Goal: Browse casually: Explore the website without a specific task or goal

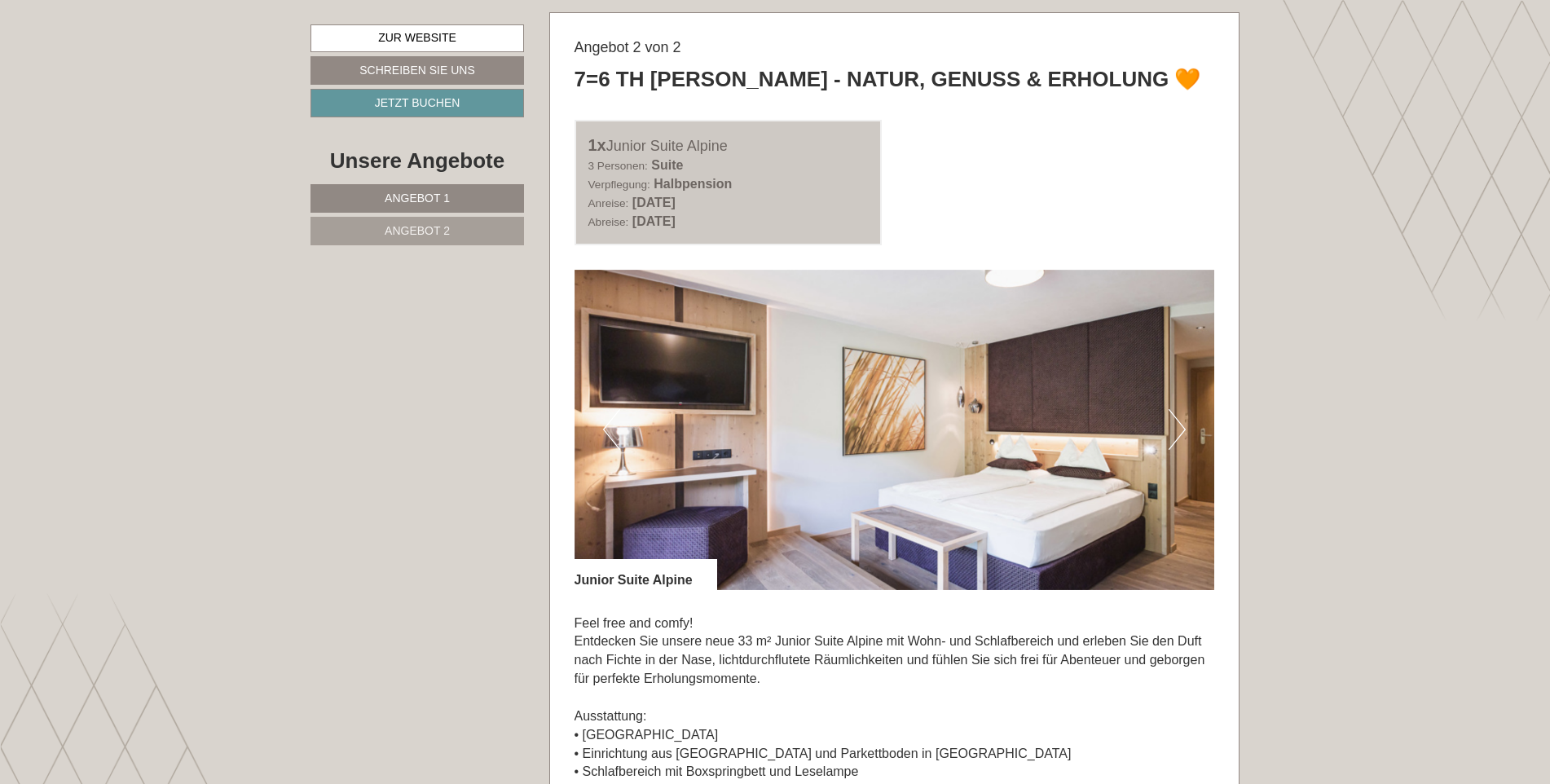
scroll to position [2316, 0]
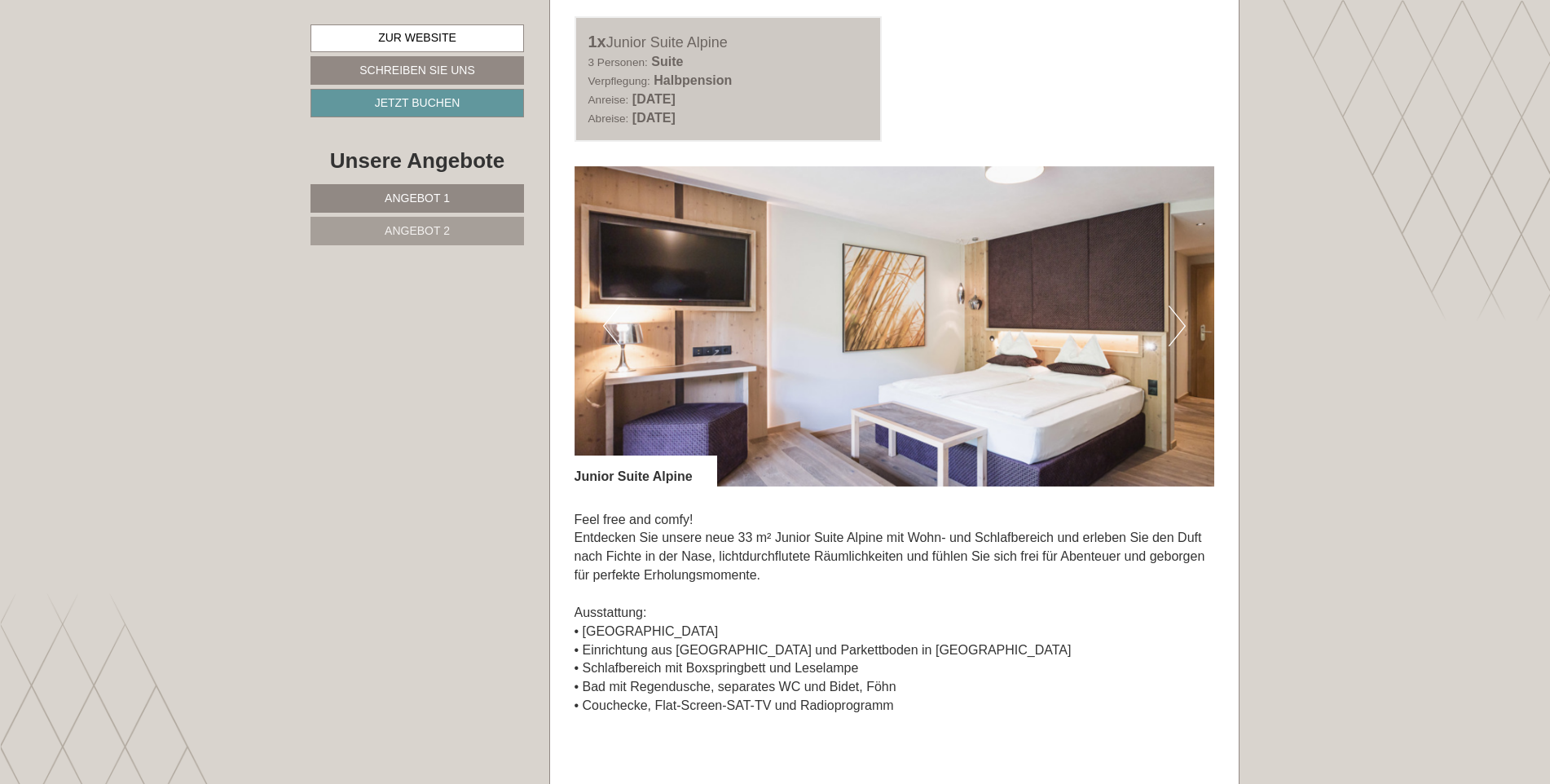
click at [1176, 332] on button "Next" at bounding box center [1176, 325] width 17 height 41
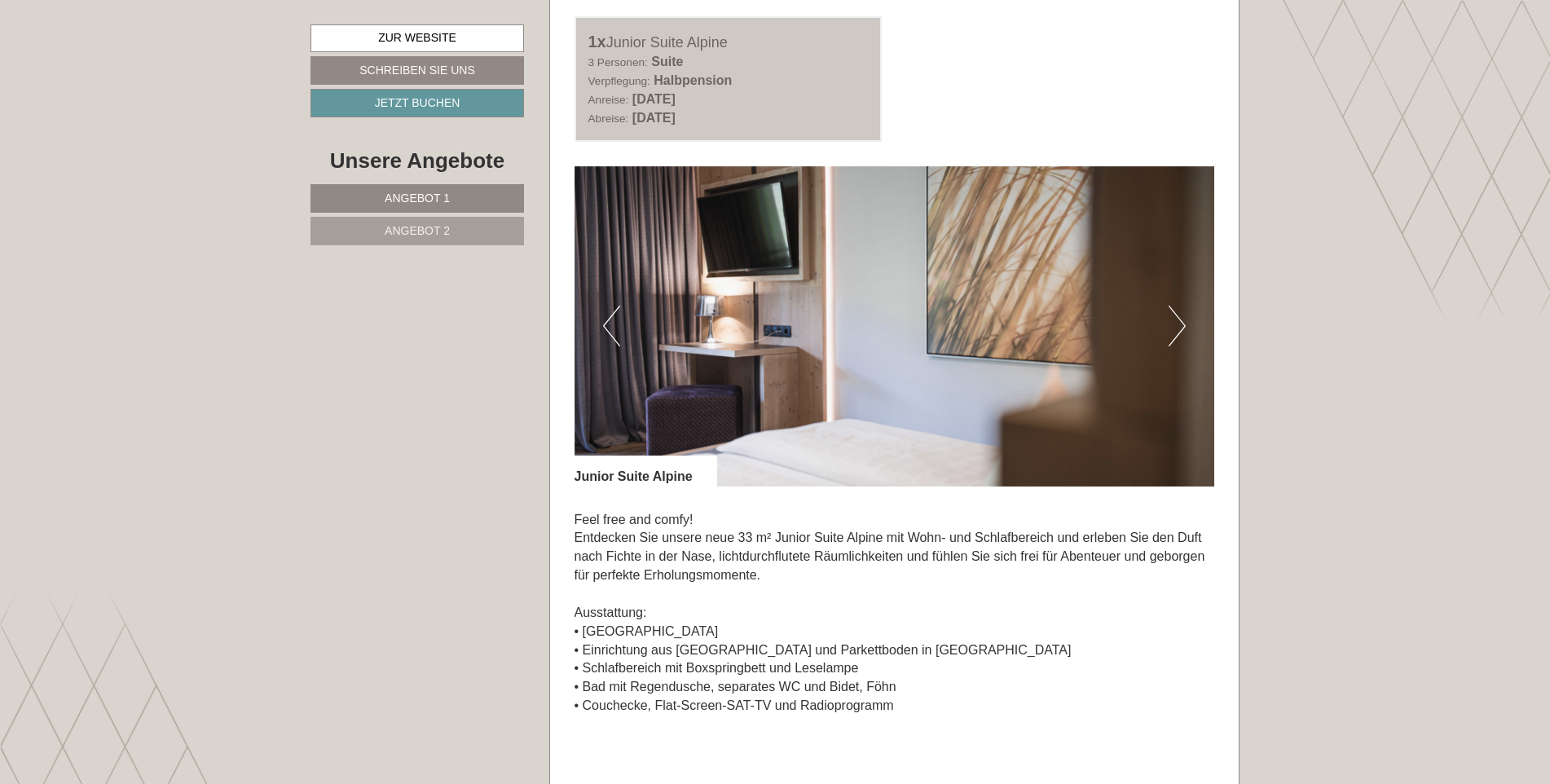
click at [1176, 332] on button "Next" at bounding box center [1176, 325] width 17 height 41
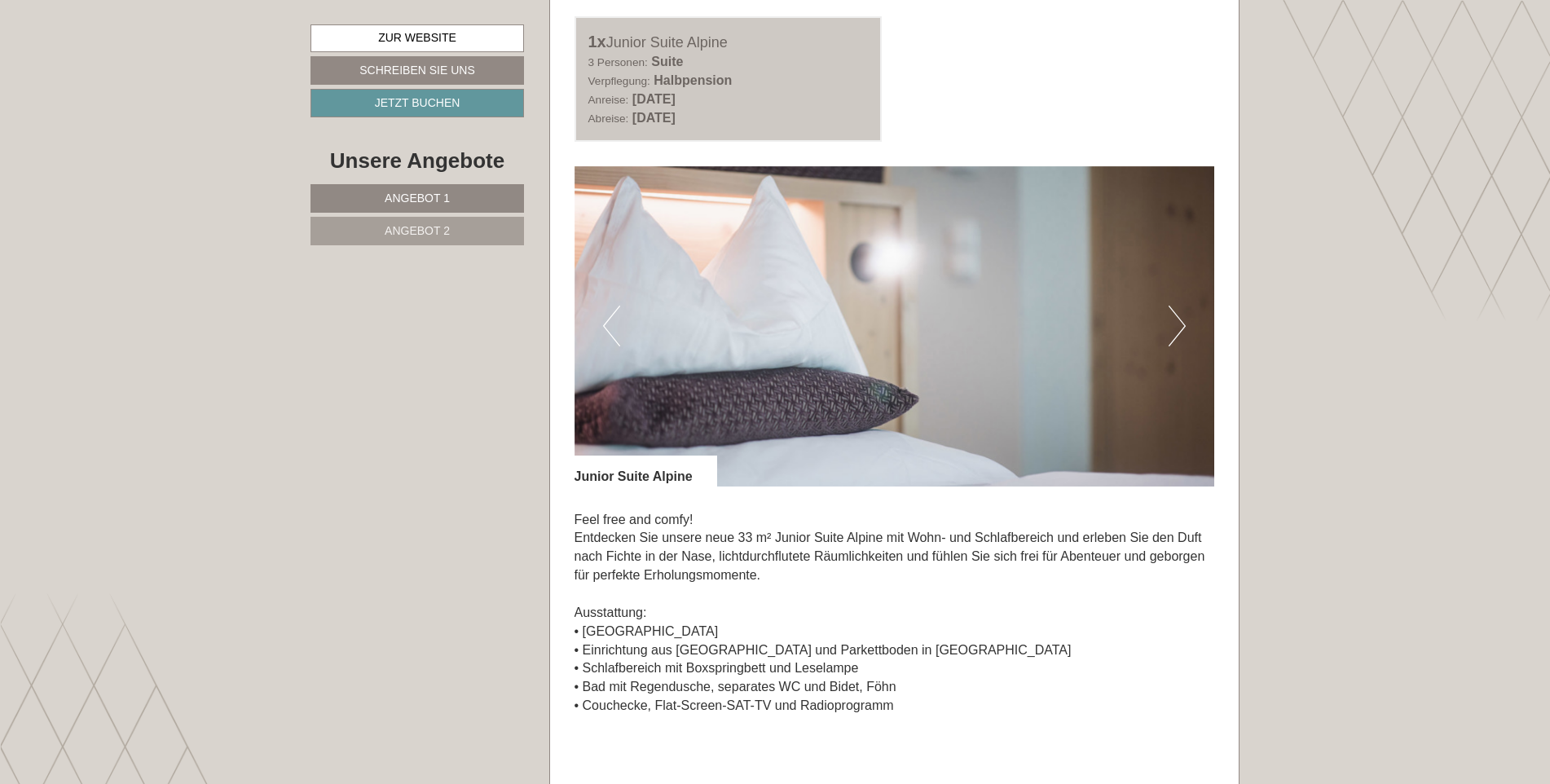
click at [1176, 332] on button "Next" at bounding box center [1176, 325] width 17 height 41
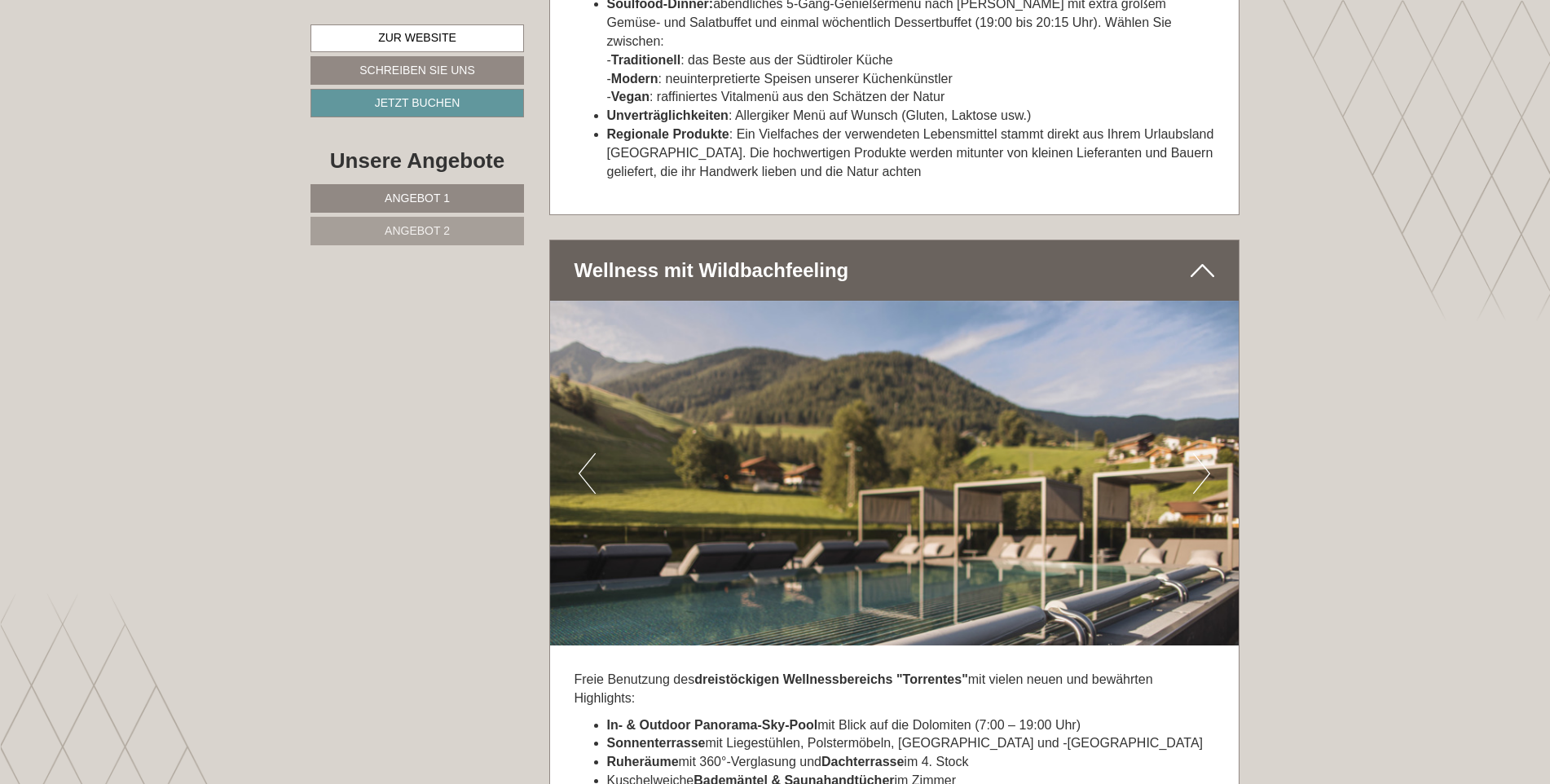
scroll to position [5057, 0]
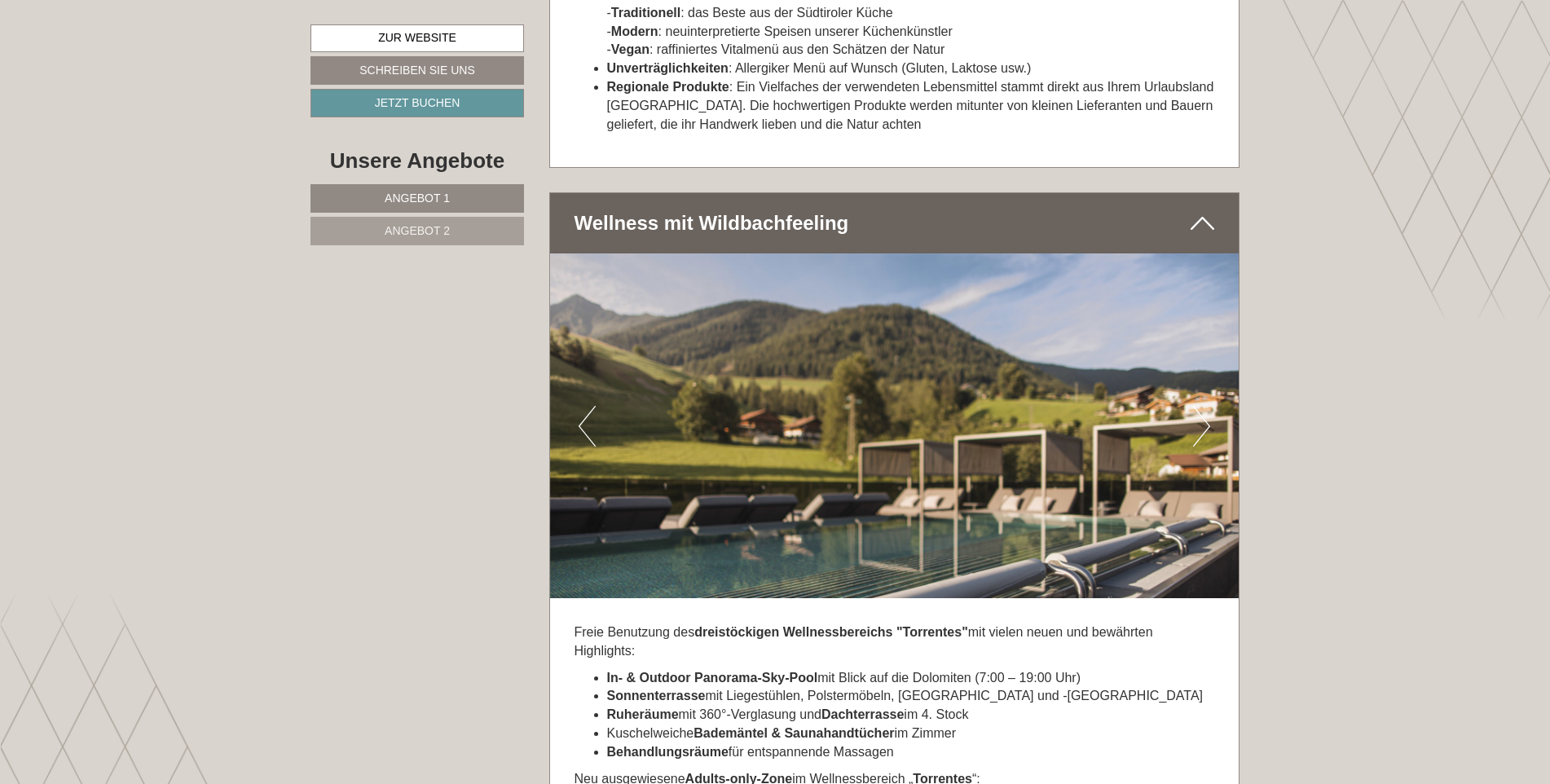
click at [1191, 418] on img at bounding box center [895, 426] width 689 height 345
click at [1202, 406] on button "Next" at bounding box center [1201, 426] width 17 height 41
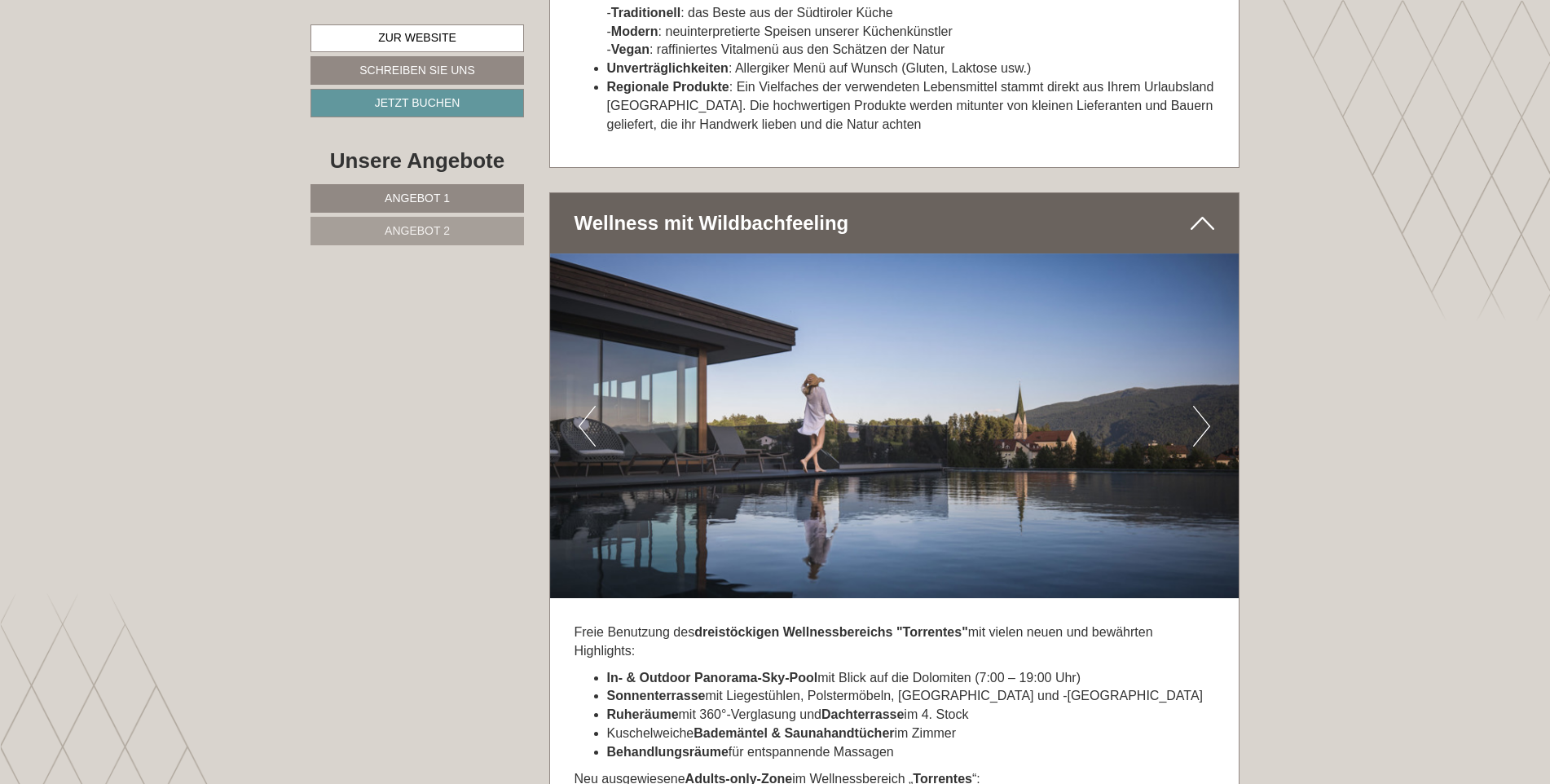
click at [1202, 406] on button "Next" at bounding box center [1201, 426] width 17 height 41
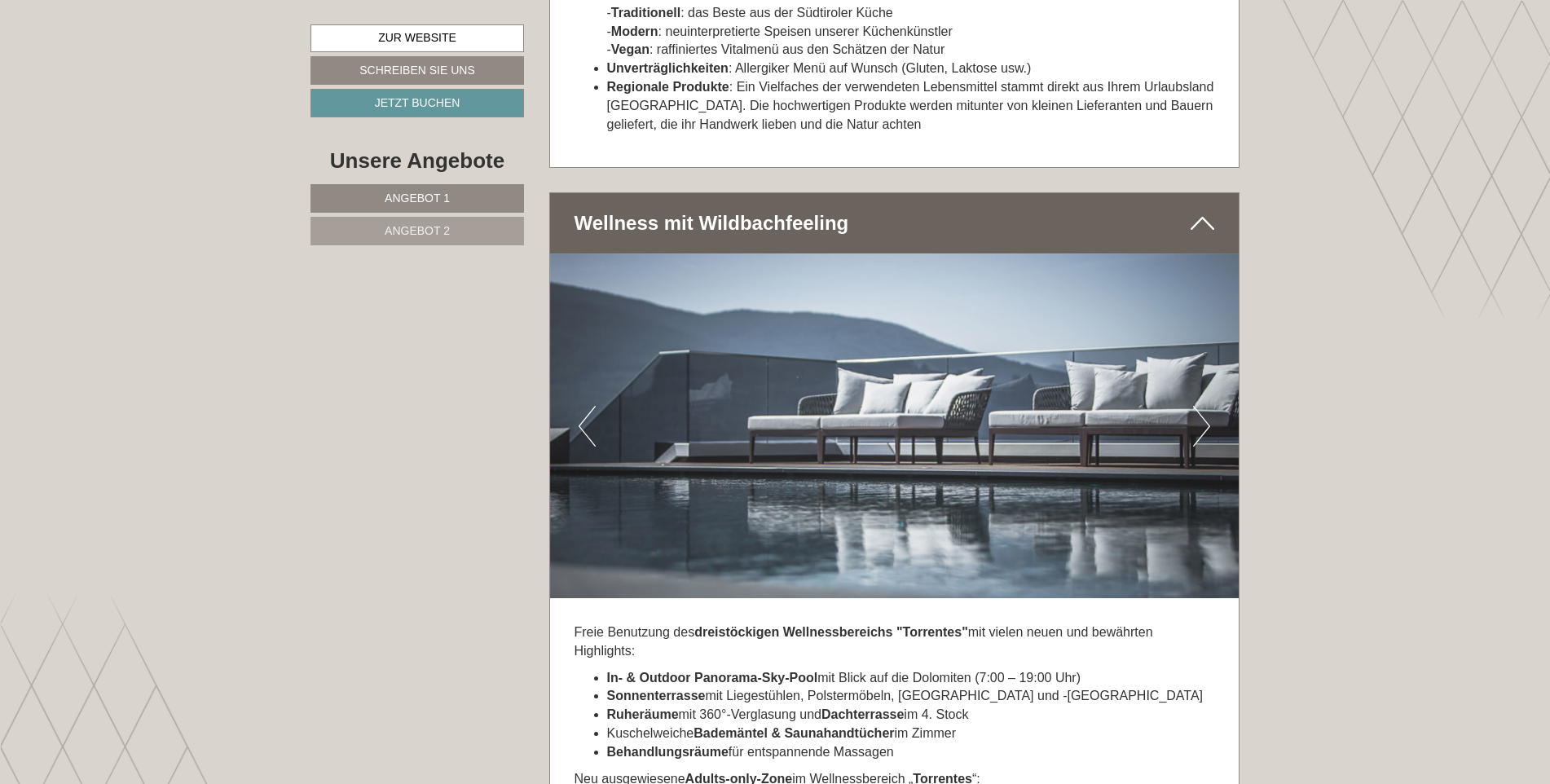
click at [1202, 406] on button "Next" at bounding box center [1201, 426] width 17 height 41
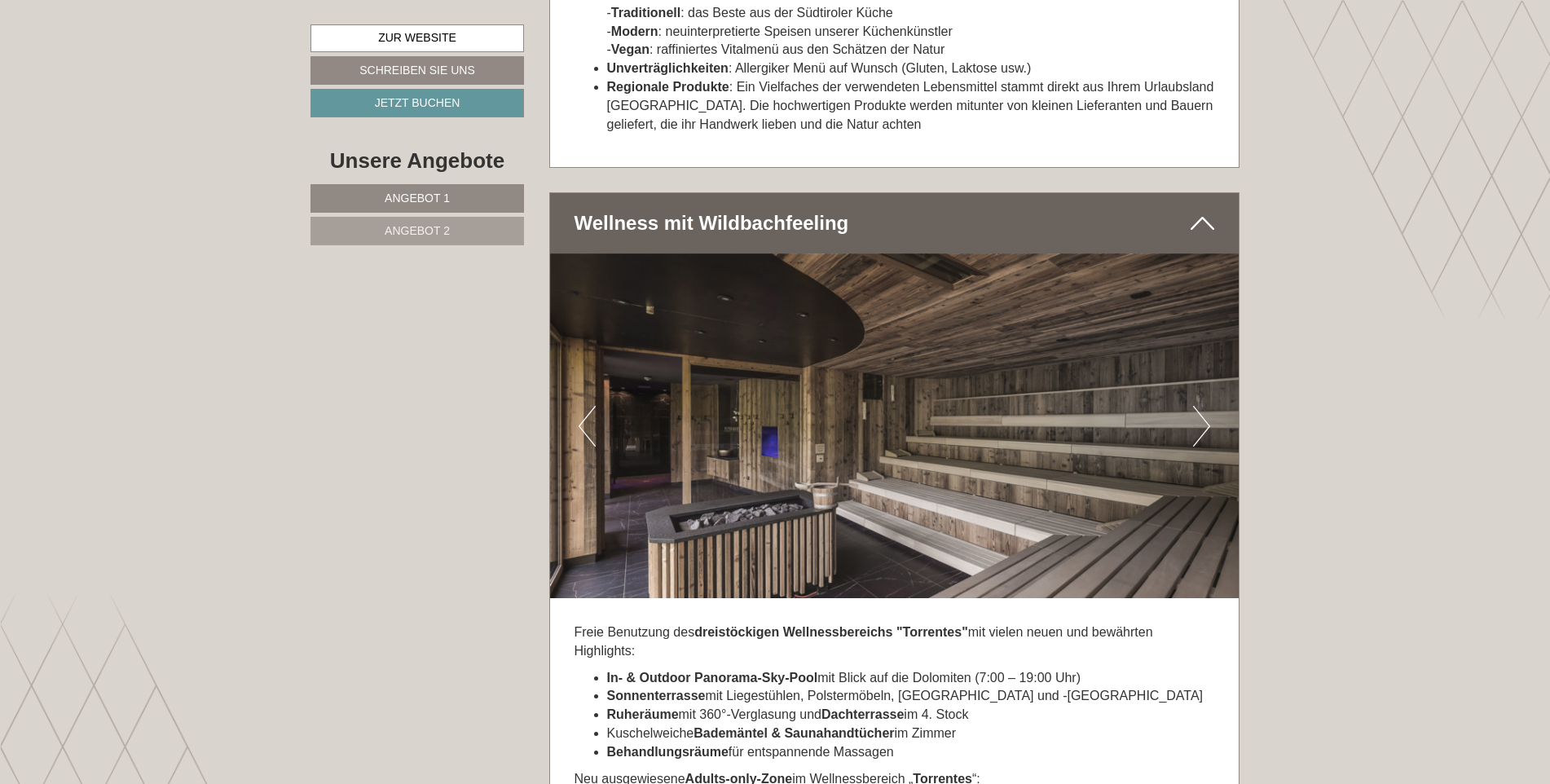
click at [1202, 406] on button "Next" at bounding box center [1201, 426] width 17 height 41
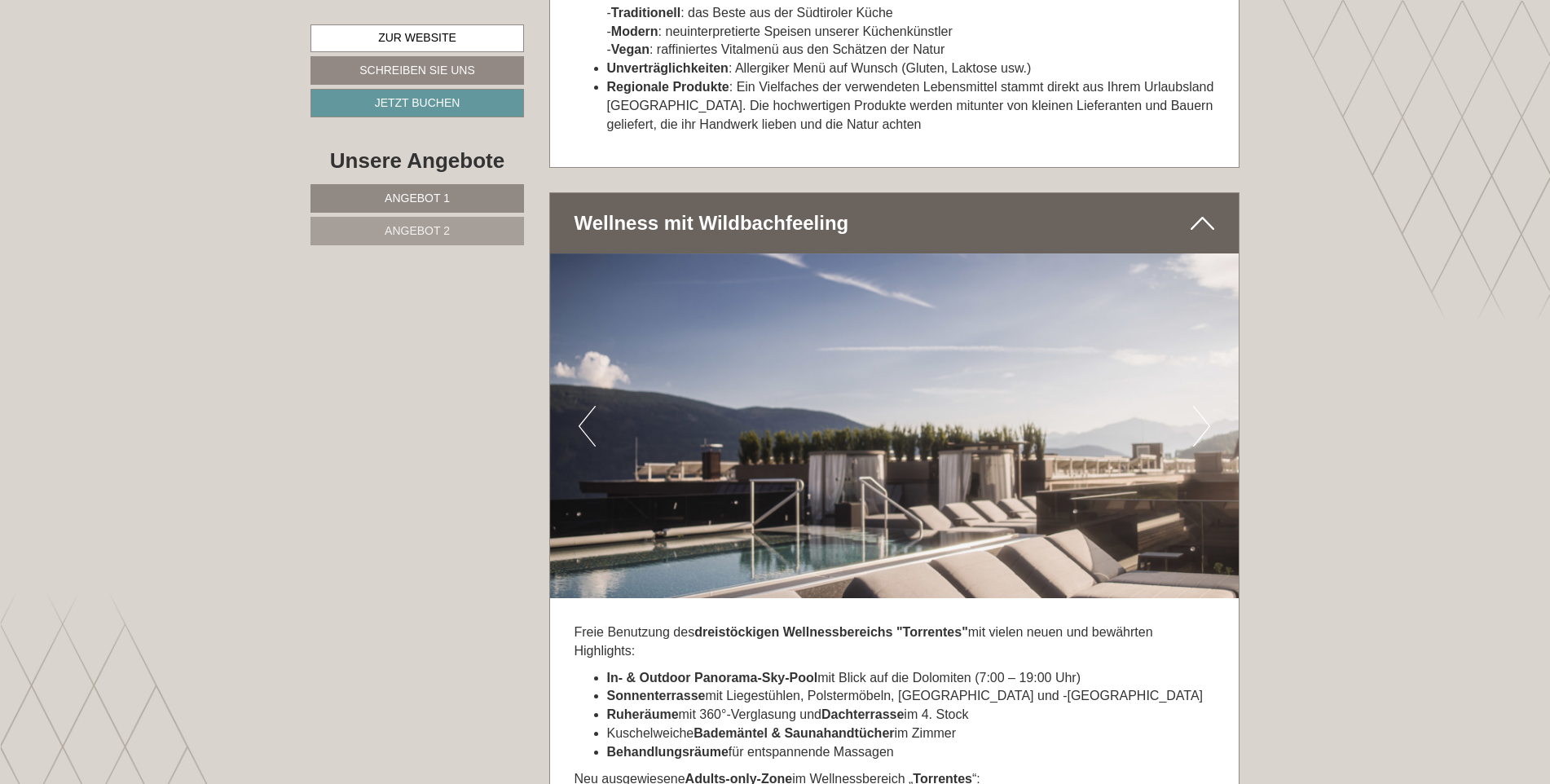
click at [1202, 406] on button "Next" at bounding box center [1201, 426] width 17 height 41
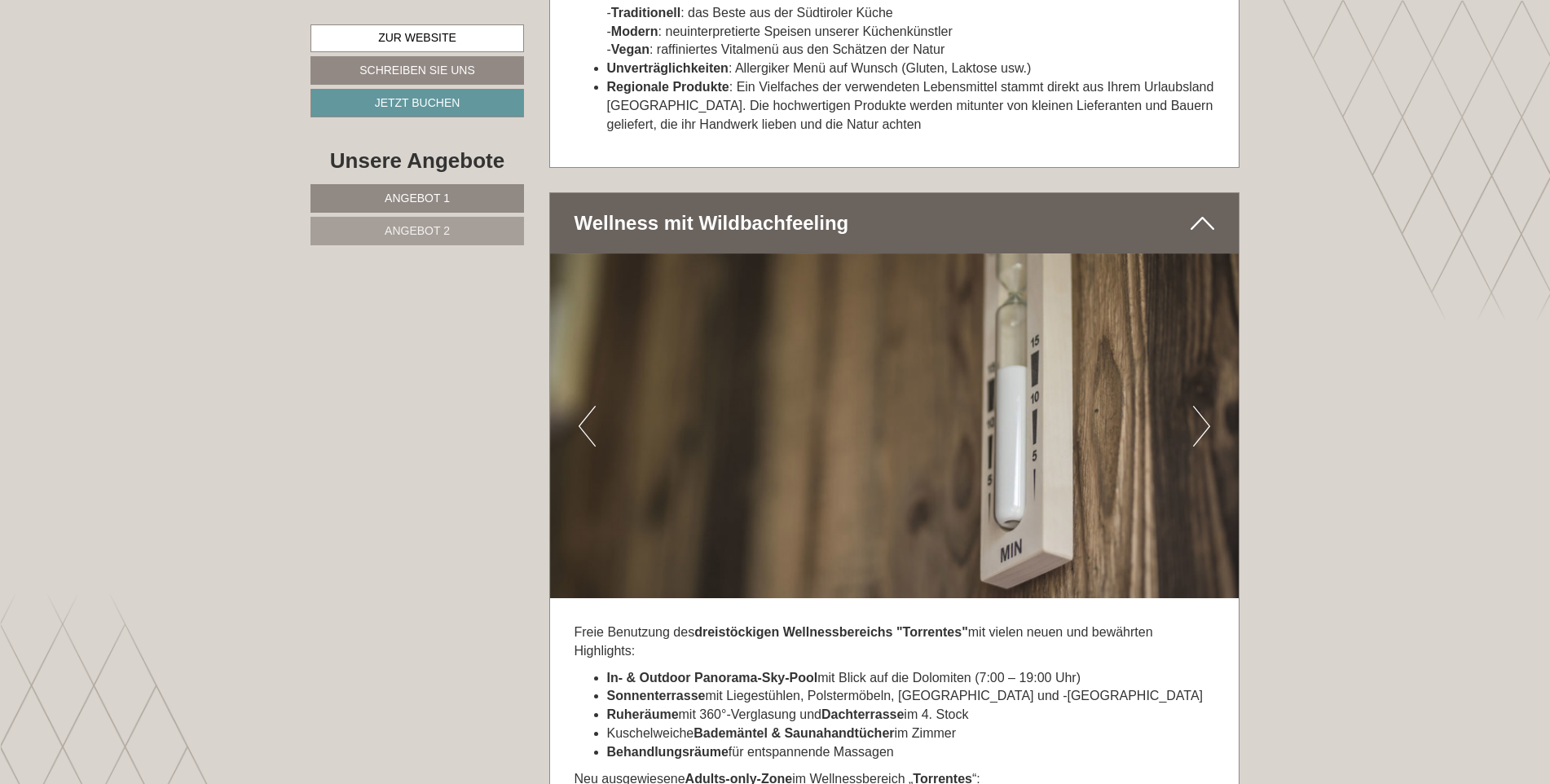
click at [1202, 406] on button "Next" at bounding box center [1201, 426] width 17 height 41
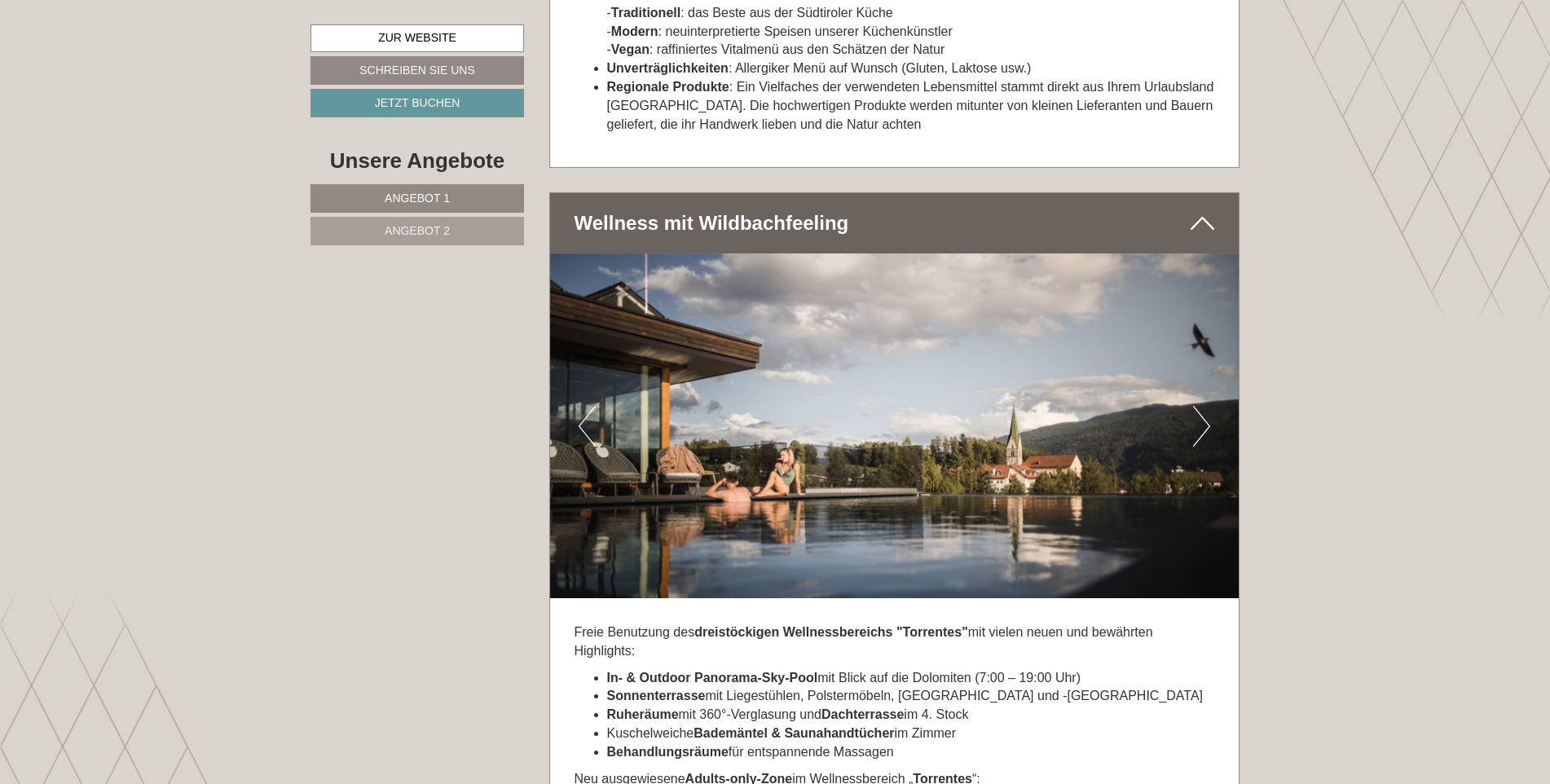
click at [1202, 406] on button "Next" at bounding box center [1201, 426] width 17 height 41
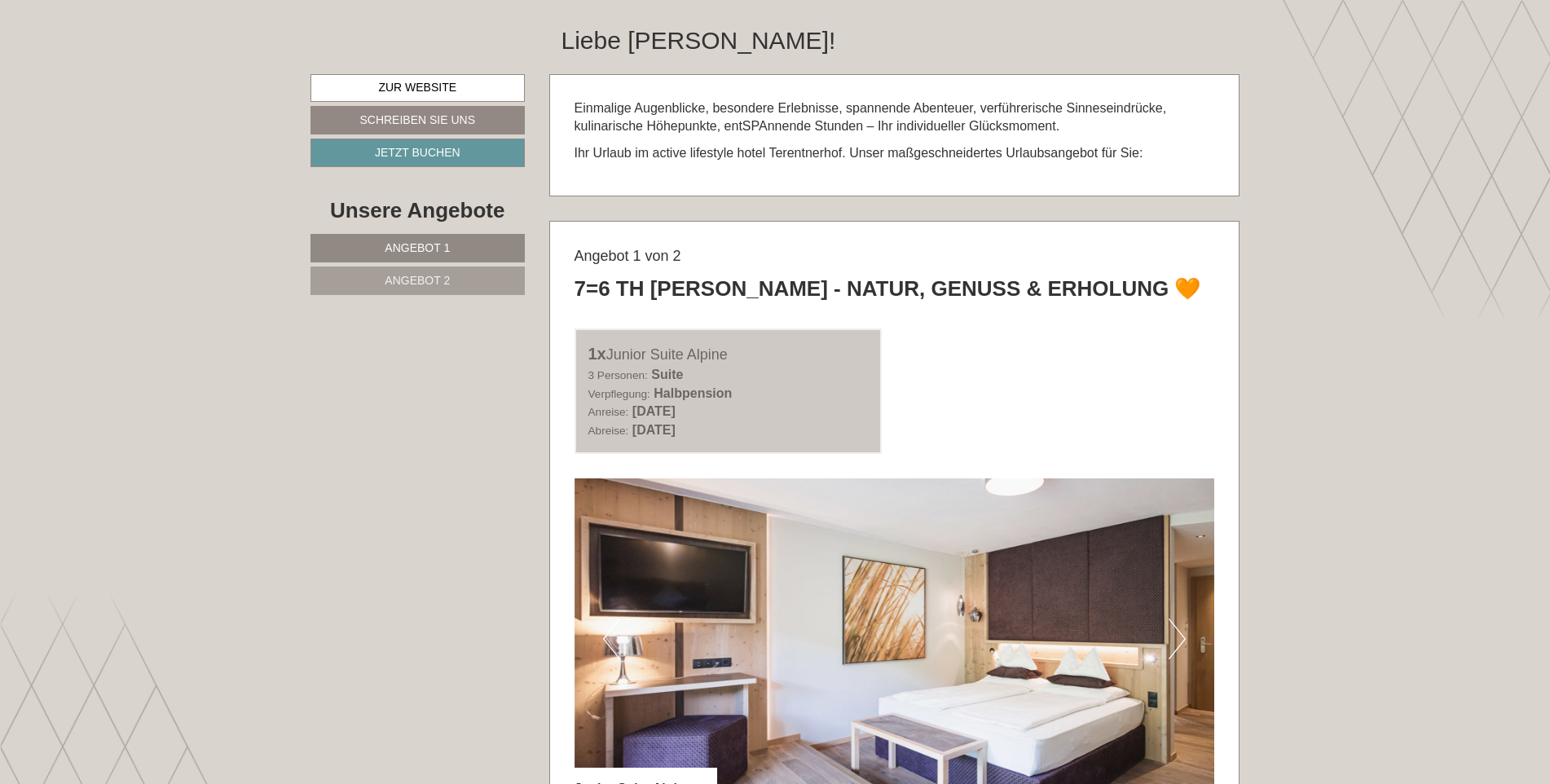
scroll to position [0, 0]
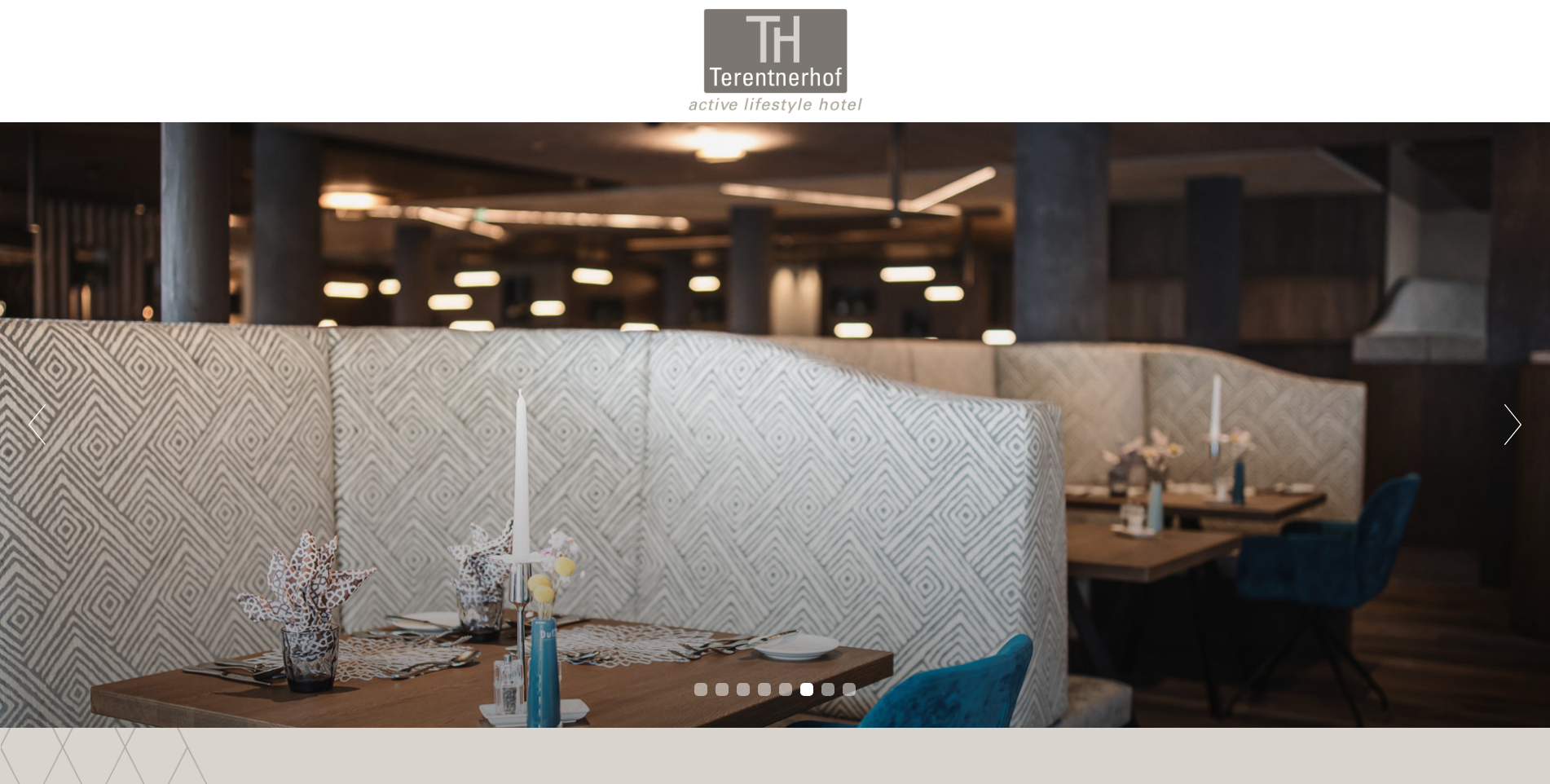
click at [1509, 429] on button "Next" at bounding box center [1512, 424] width 17 height 41
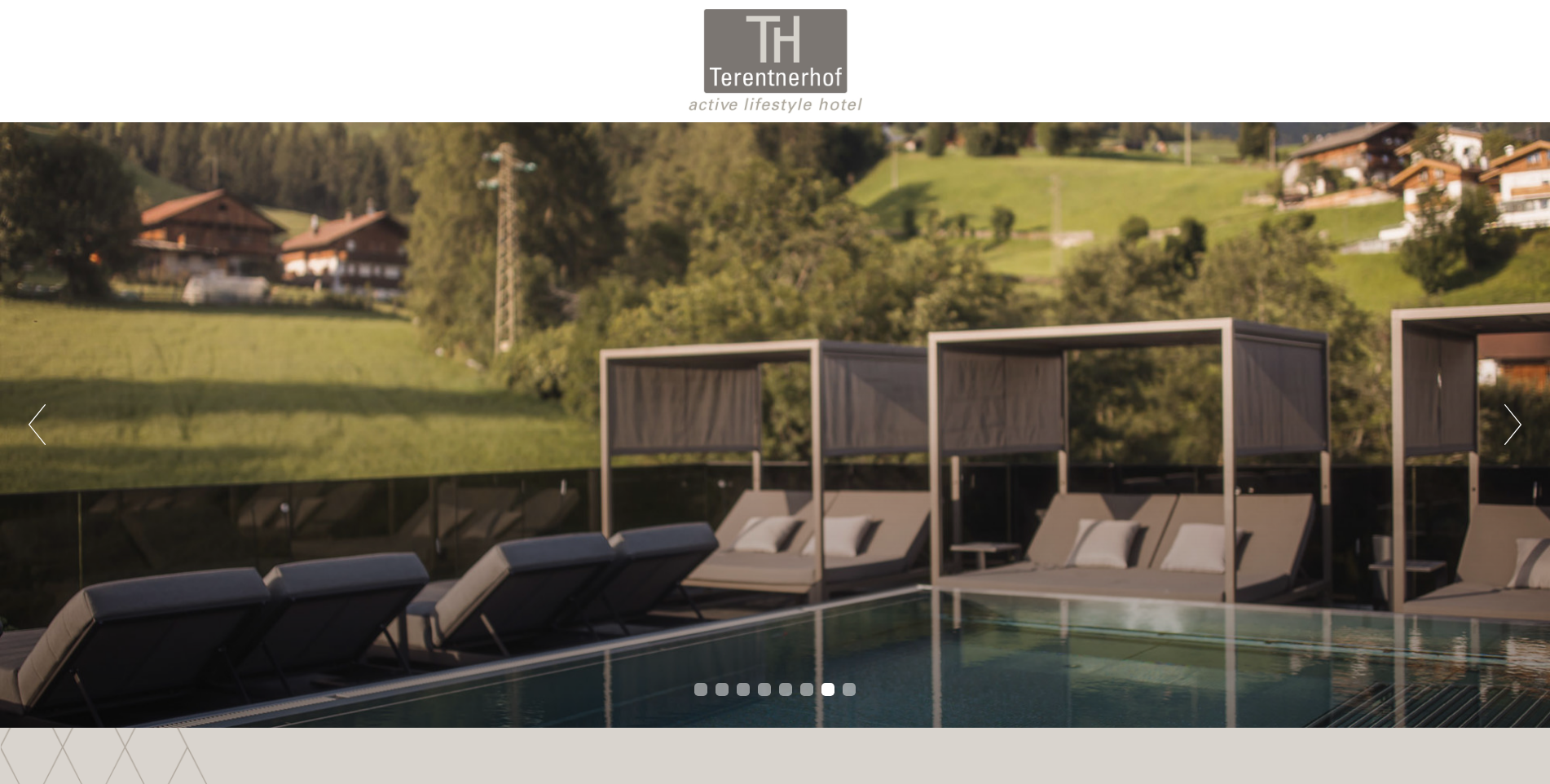
click at [1509, 429] on button "Next" at bounding box center [1512, 424] width 17 height 41
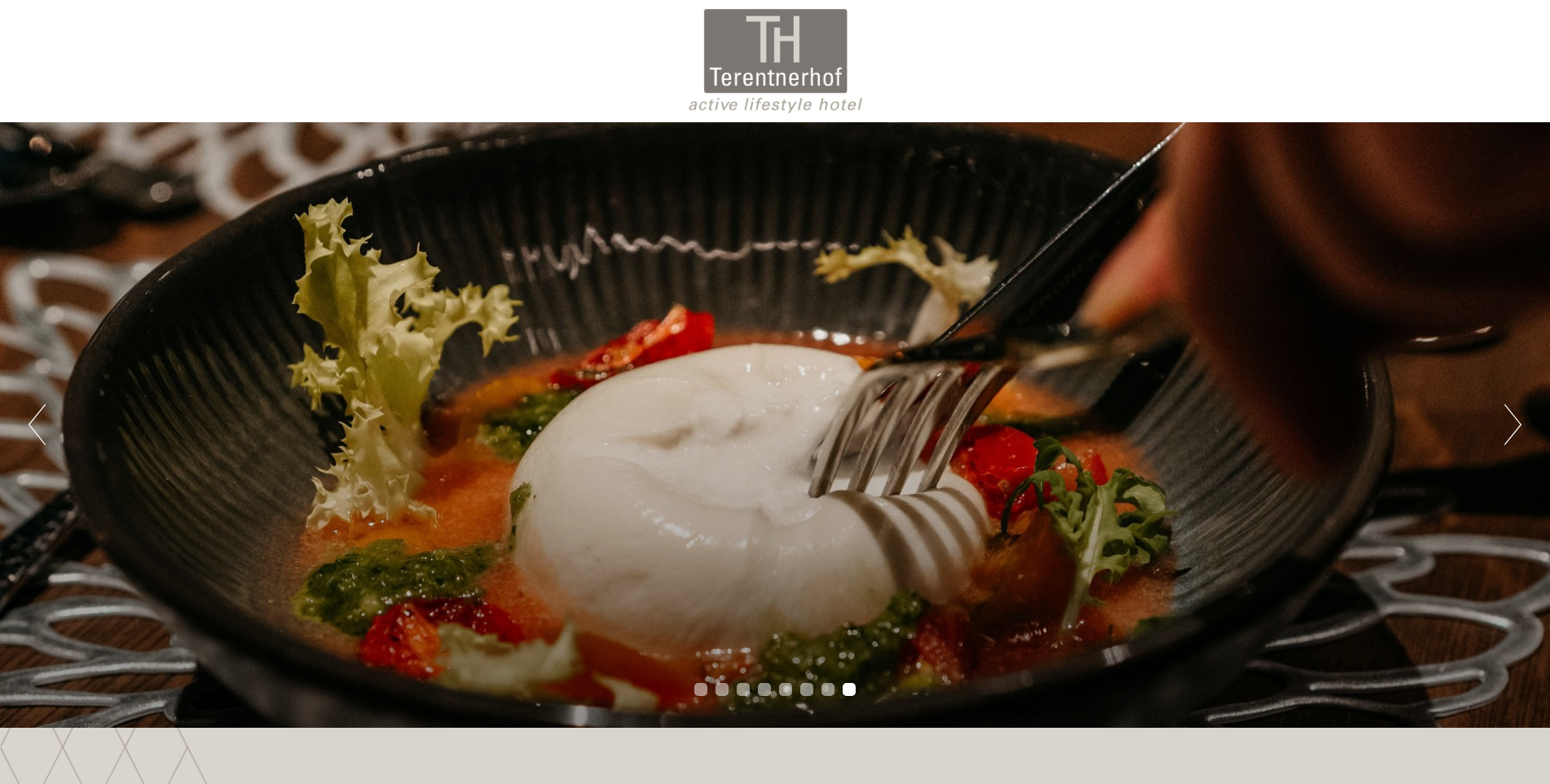
click at [1509, 429] on button "Next" at bounding box center [1512, 424] width 17 height 41
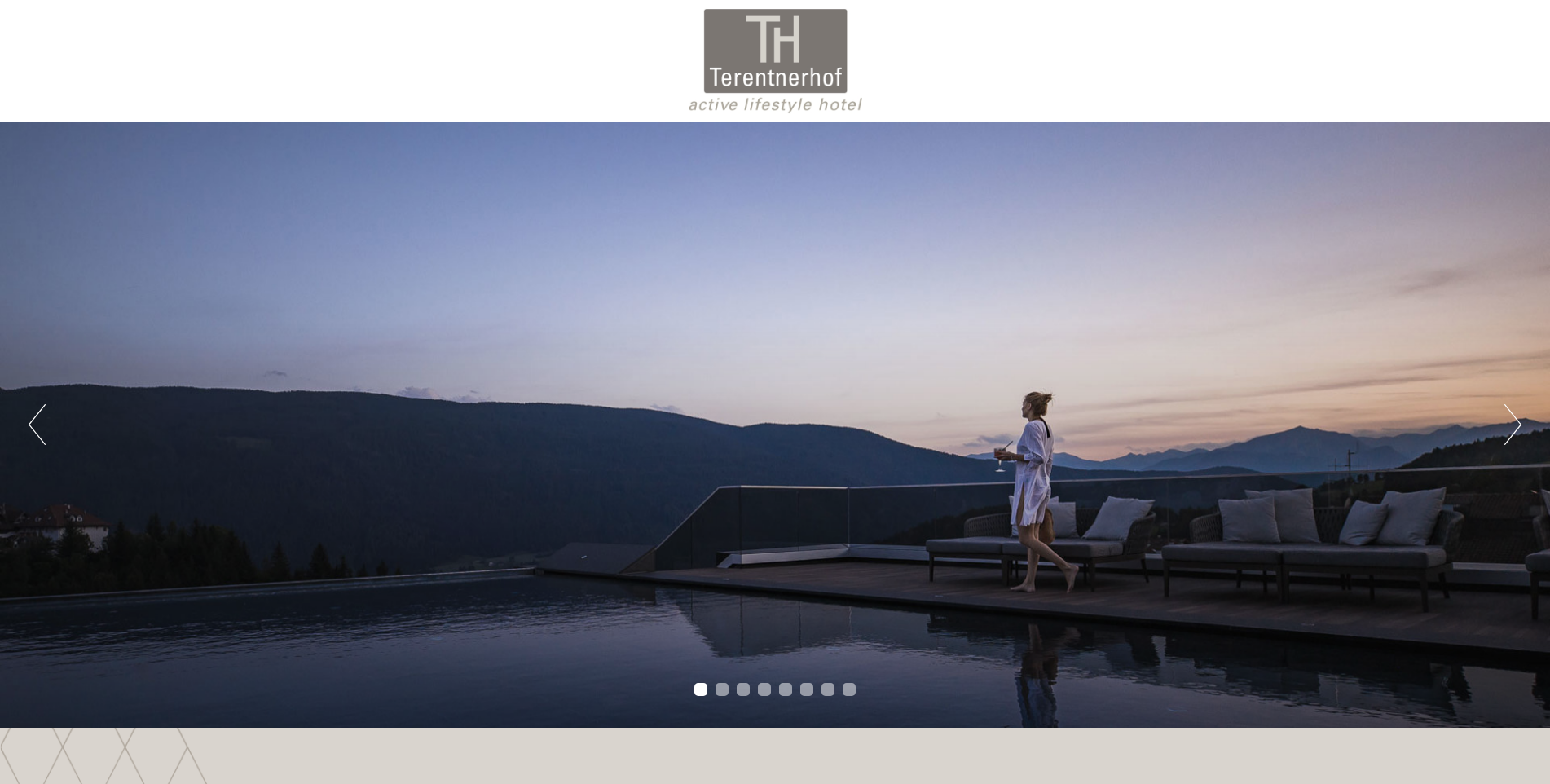
click at [1509, 429] on button "Next" at bounding box center [1512, 424] width 17 height 41
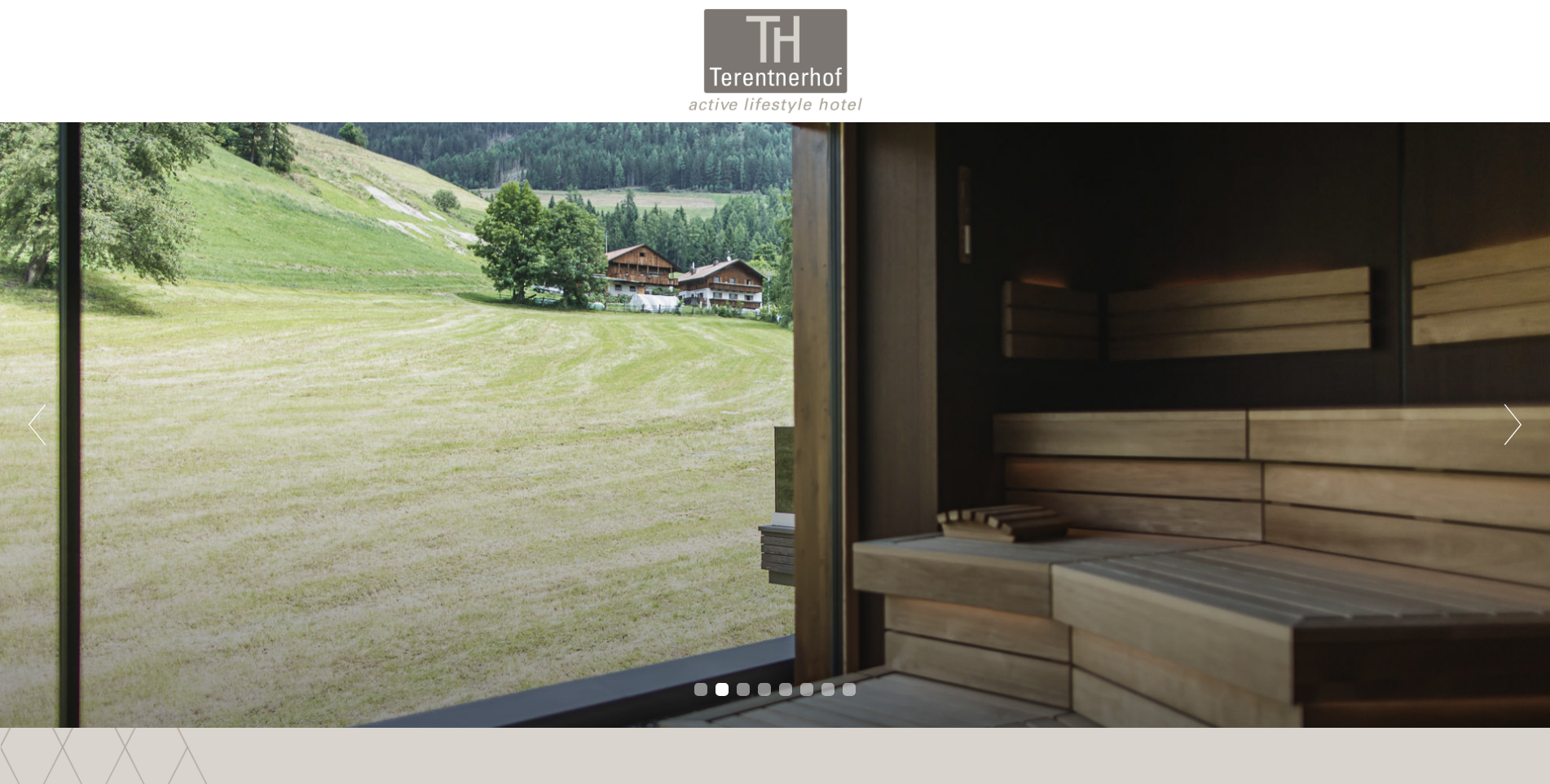
click at [1509, 429] on button "Next" at bounding box center [1512, 424] width 17 height 41
